Goal: Task Accomplishment & Management: Use online tool/utility

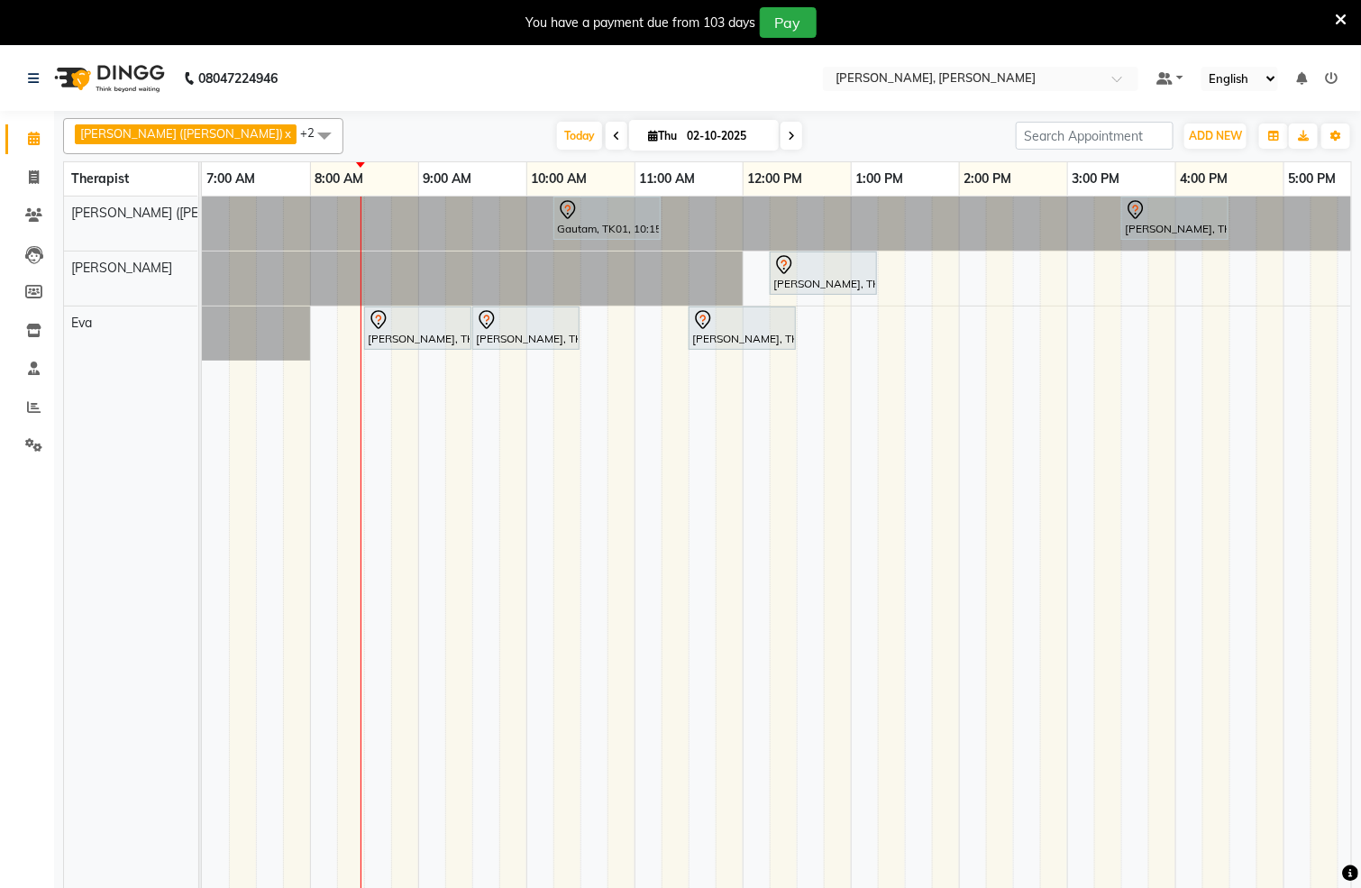
click at [1342, 12] on icon at bounding box center [1341, 20] width 12 height 16
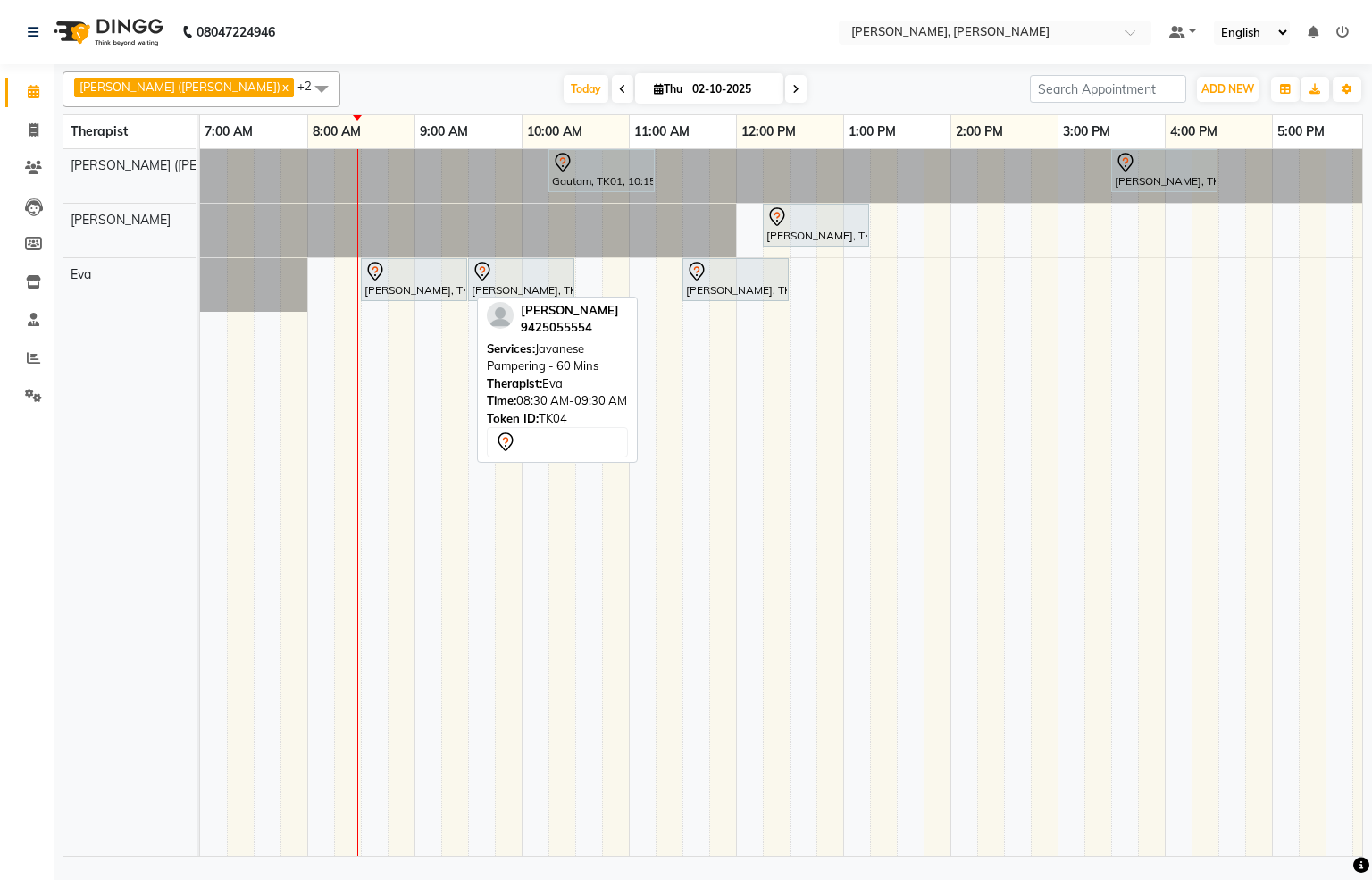
click at [411, 290] on div "[PERSON_NAME], TK04, 08:30 AM-09:30 AM, Javanese Pampering - 60 Mins" at bounding box center [414, 279] width 103 height 38
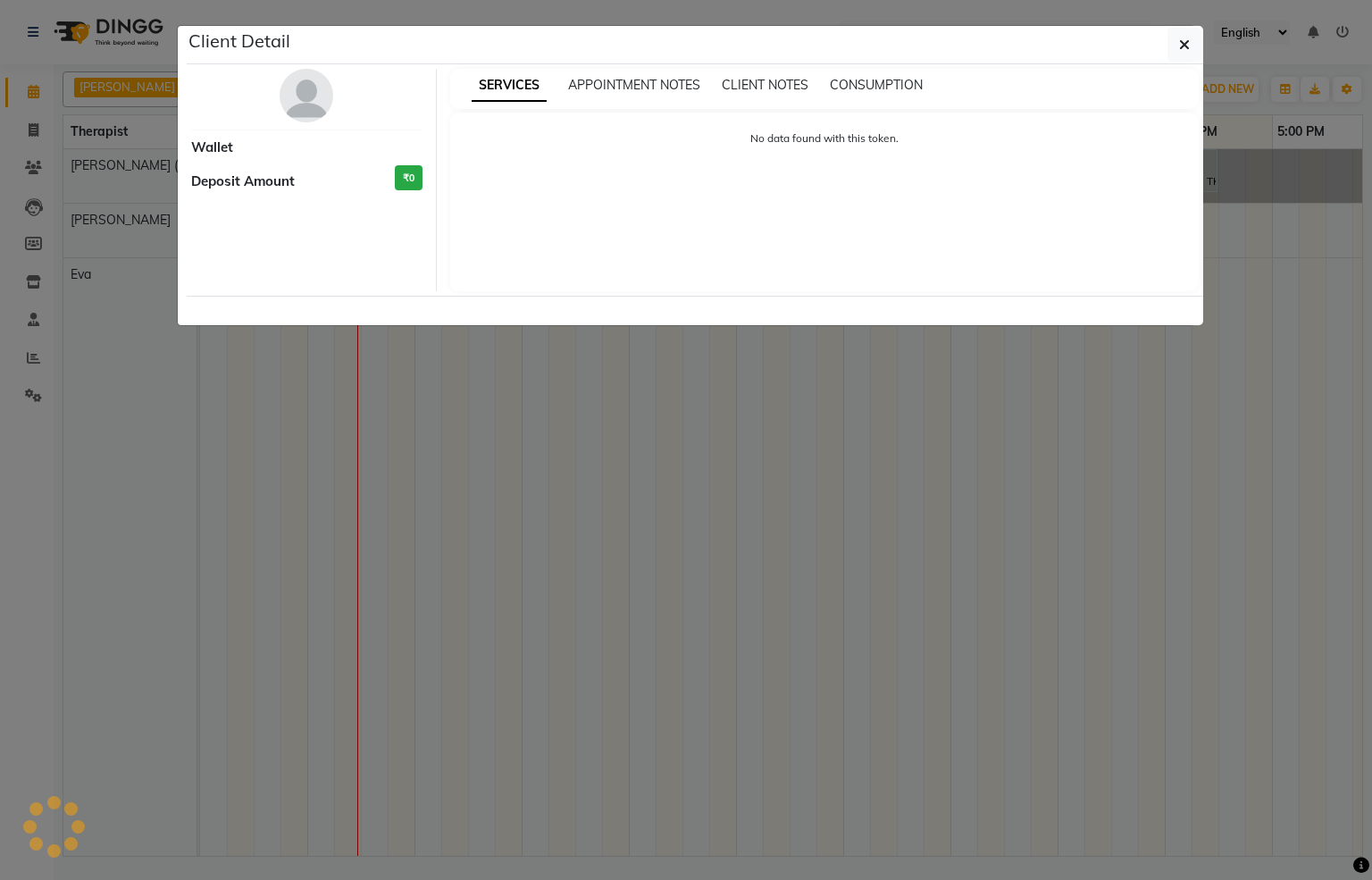
select select "7"
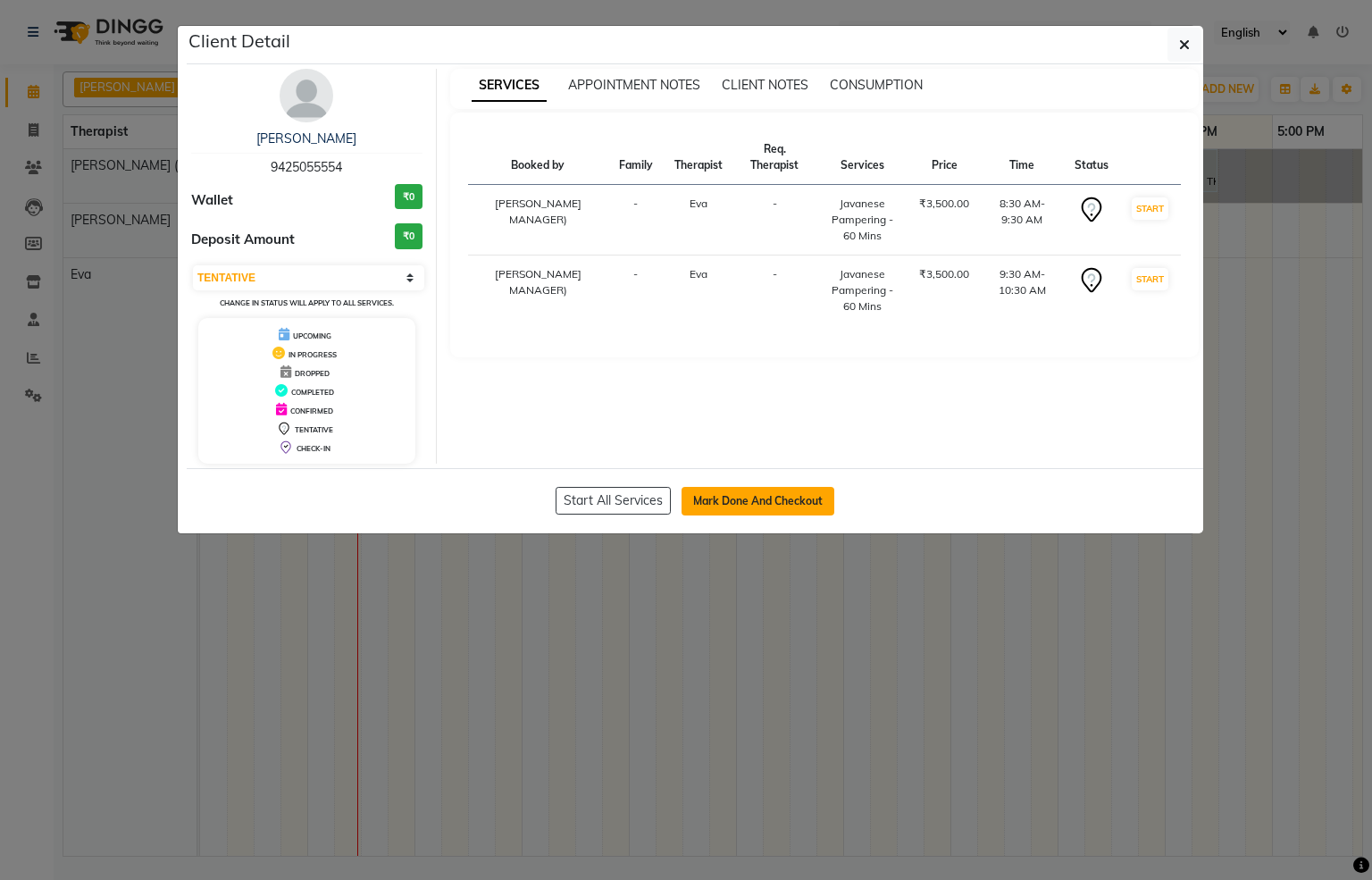
click at [726, 492] on button "Mark Done And Checkout" at bounding box center [758, 500] width 153 height 29
select select "service"
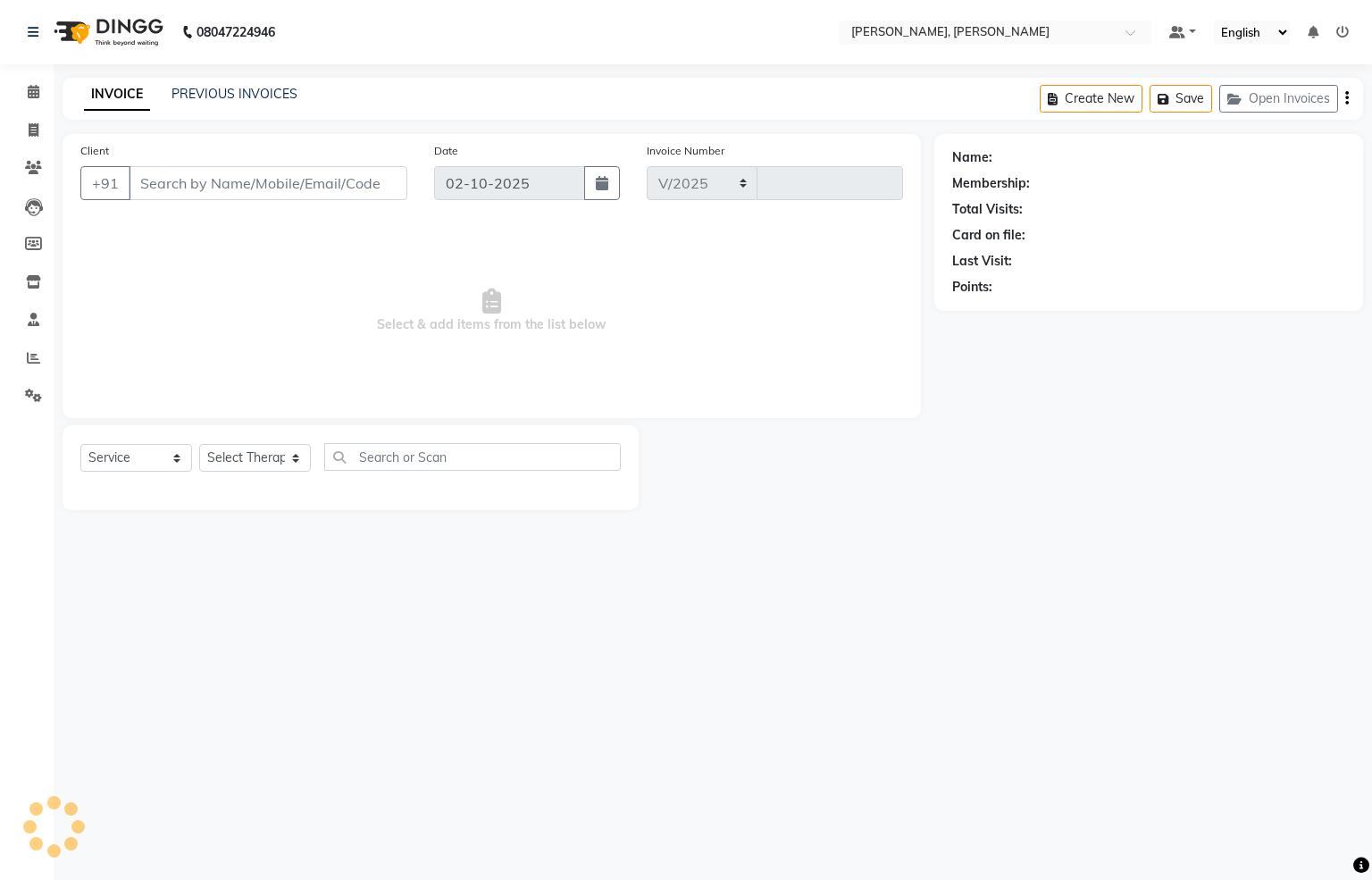
select select "6399"
type input "1555"
type input "9425055554"
select select "83231"
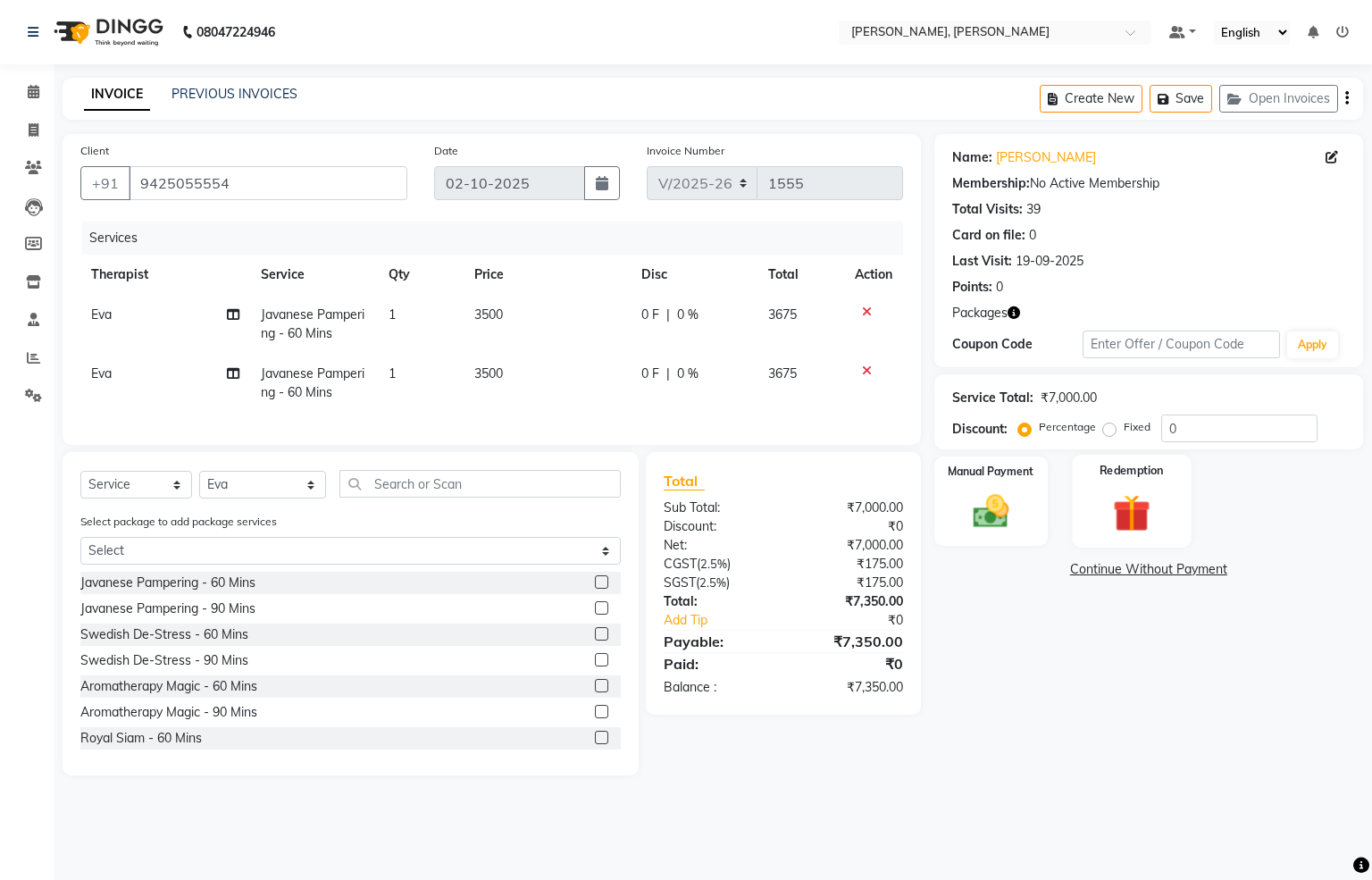
click at [1083, 504] on div "Redemption" at bounding box center [1132, 501] width 119 height 93
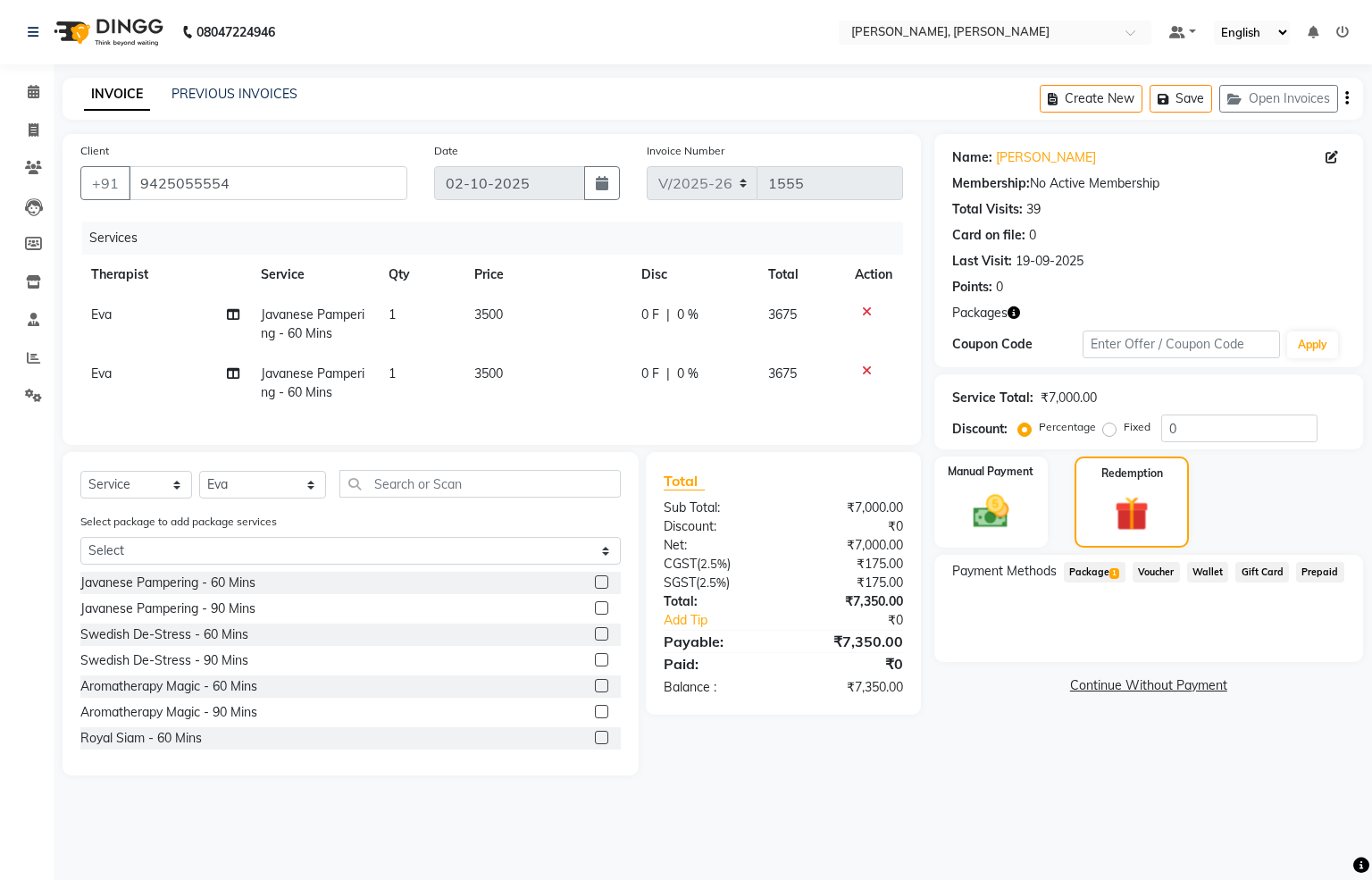
click at [1088, 571] on span "Package 1" at bounding box center [1095, 572] width 61 height 21
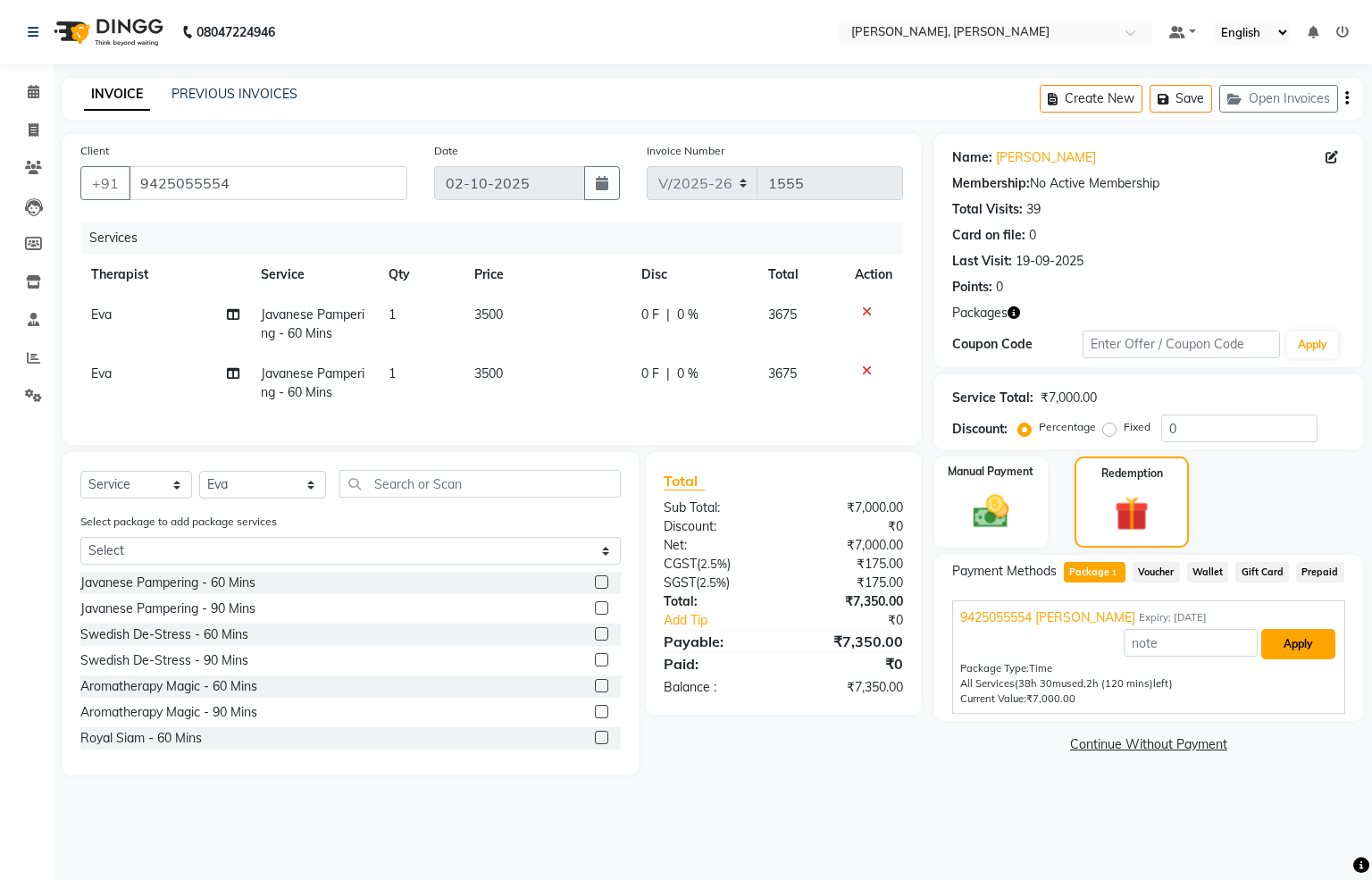
click at [1283, 643] on button "Apply" at bounding box center [1298, 644] width 74 height 31
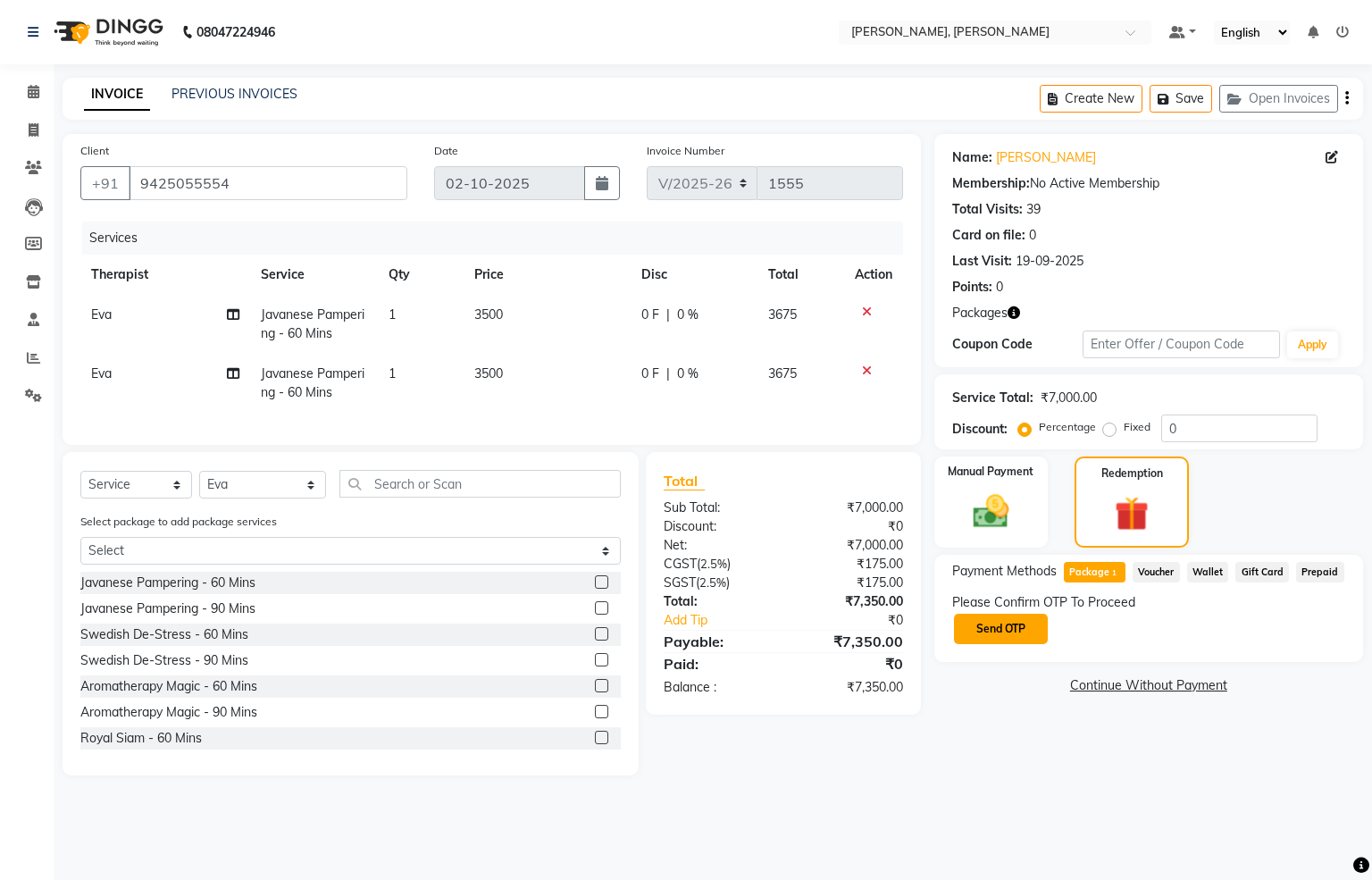
click at [1012, 613] on button "Send OTP" at bounding box center [1001, 628] width 94 height 31
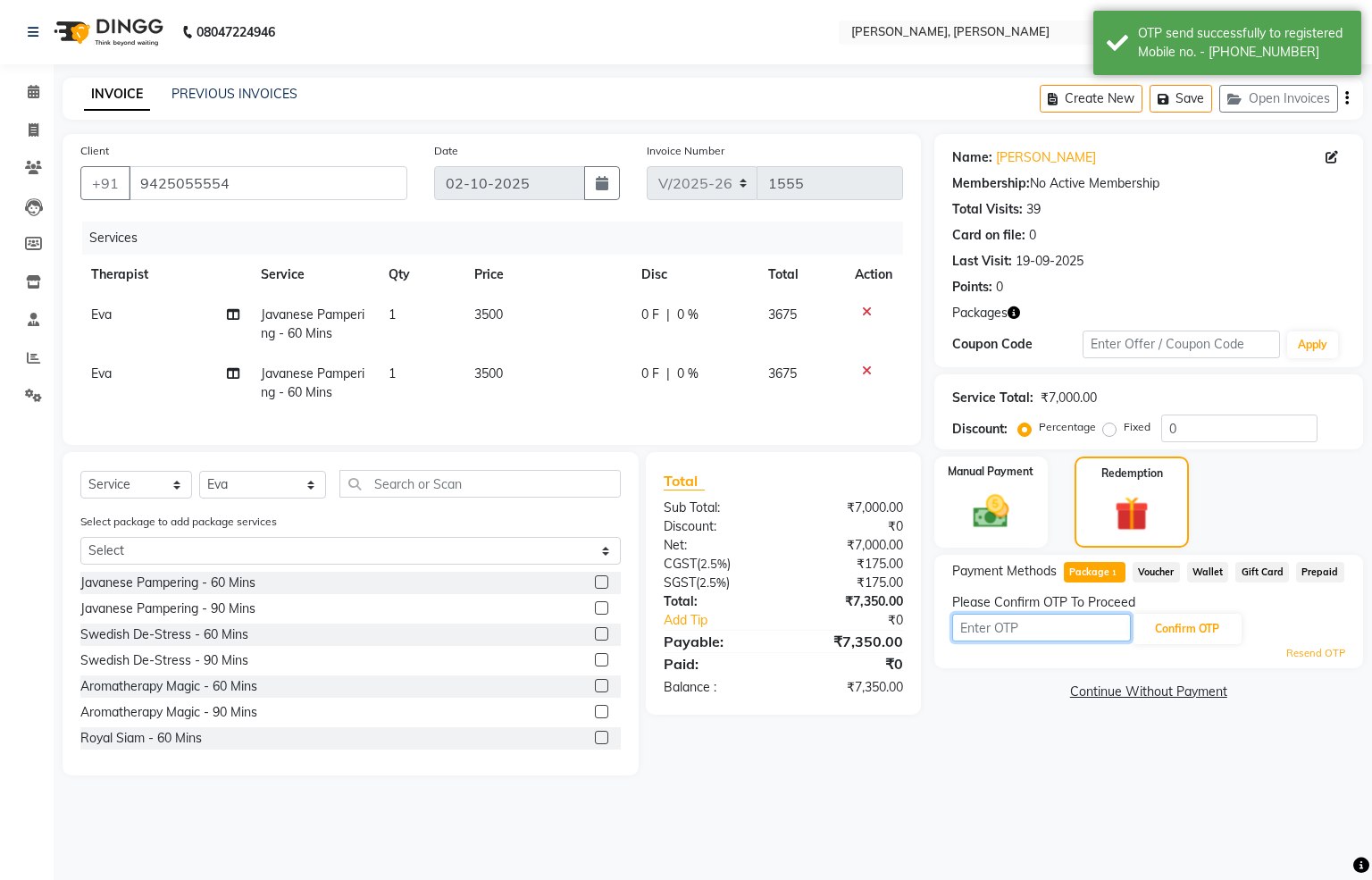
click at [1029, 622] on input "text" at bounding box center [1041, 627] width 178 height 28
type input "7032"
click at [1209, 630] on button "Confirm OTP" at bounding box center [1187, 628] width 109 height 31
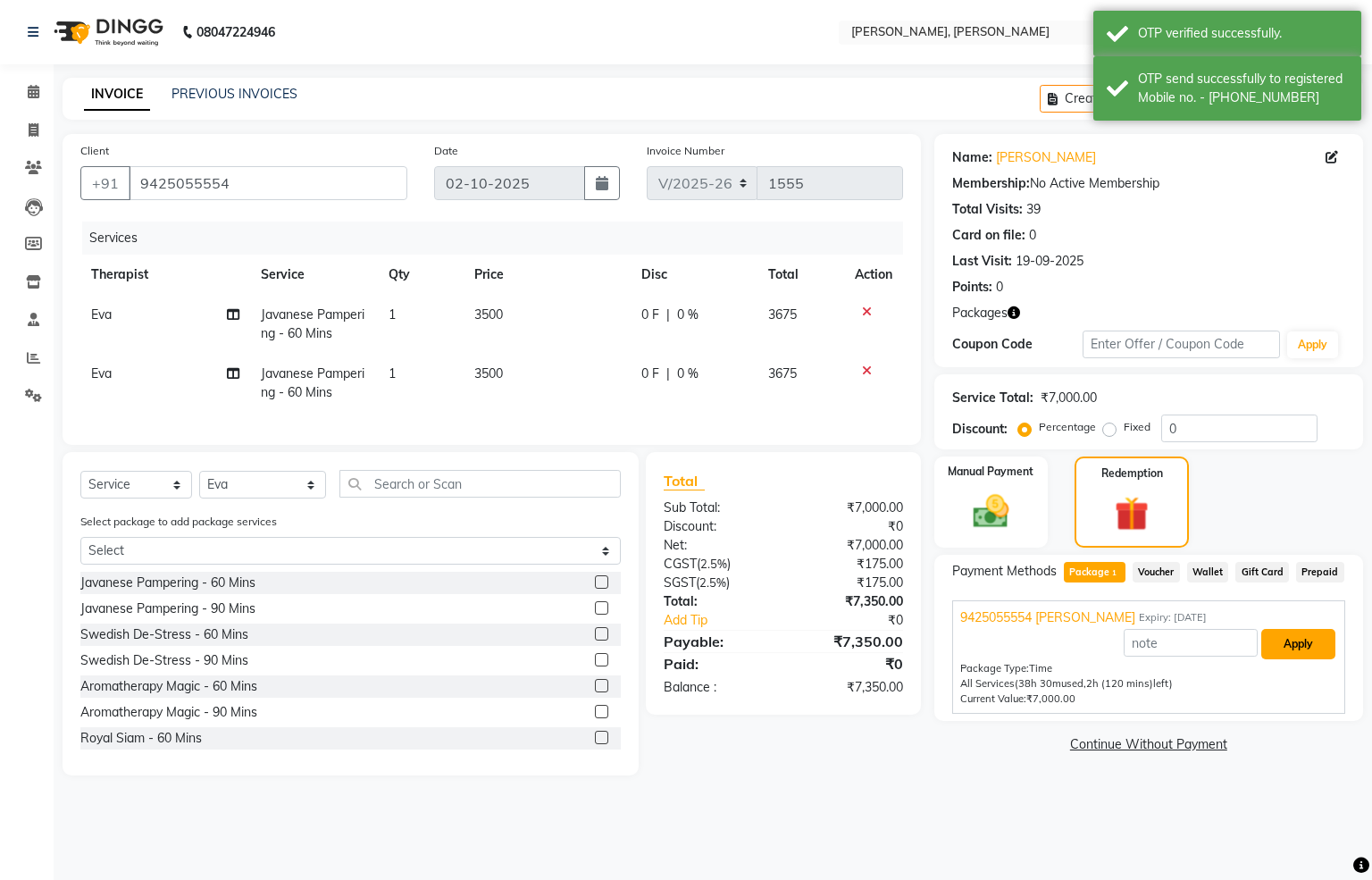
click at [1302, 641] on button "Apply" at bounding box center [1298, 644] width 74 height 31
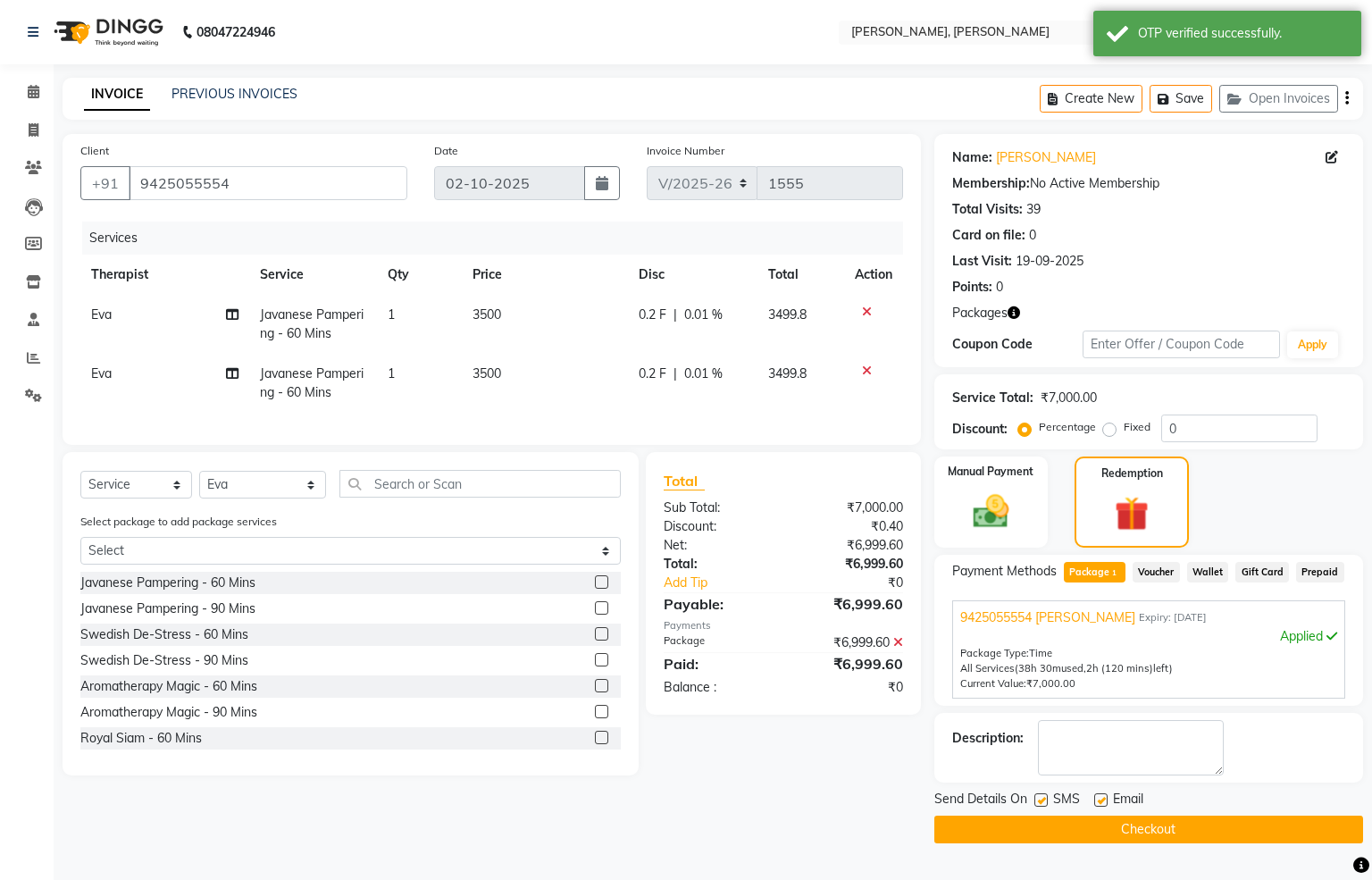
click at [1028, 828] on button "Checkout" at bounding box center [1148, 829] width 429 height 28
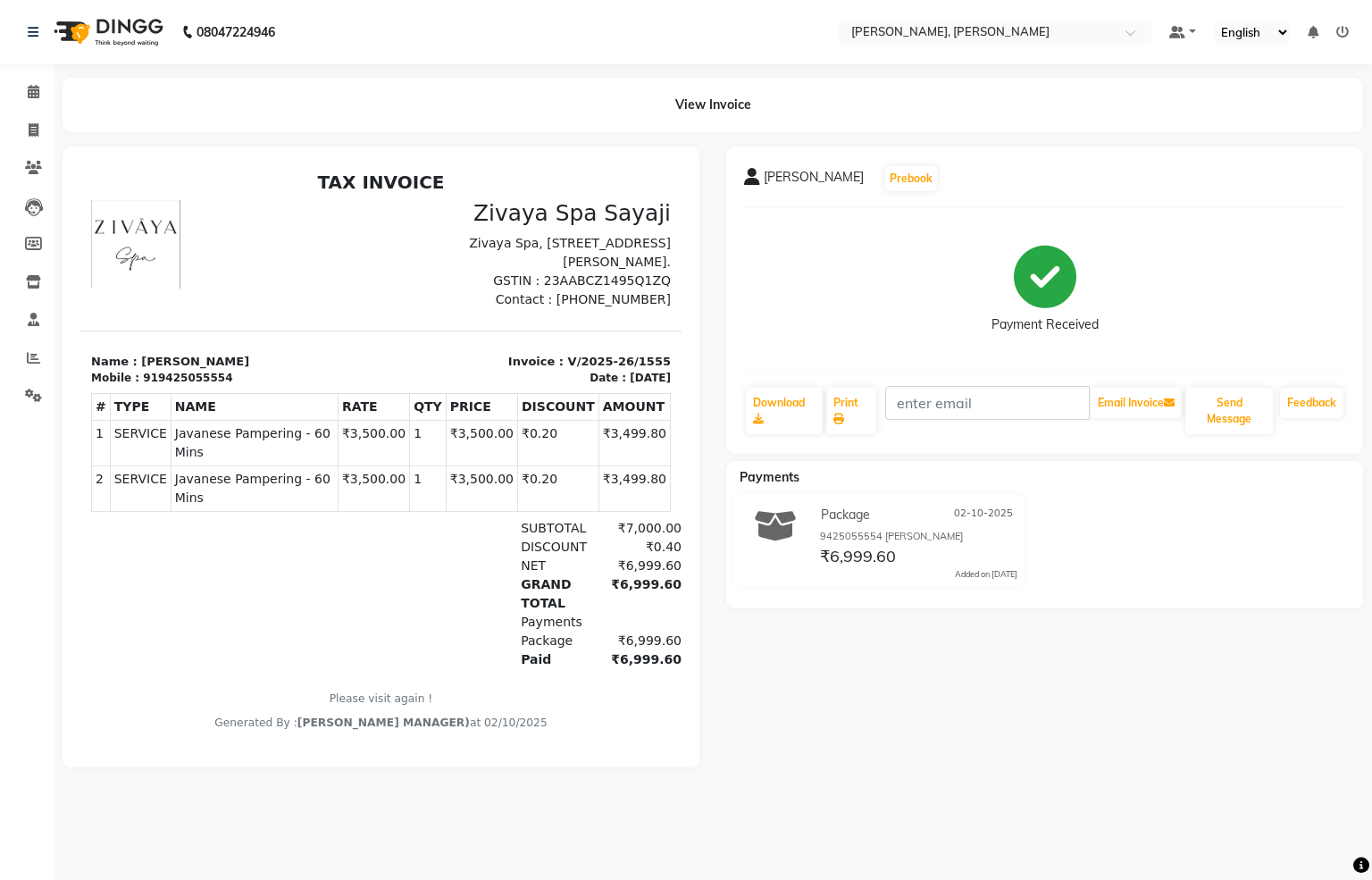
click at [1117, 794] on main "View Invoice [PERSON_NAME] Prebook Payment Received Download Print Email Invoic…" at bounding box center [712, 435] width 1319 height 716
